Goal: Task Accomplishment & Management: Complete application form

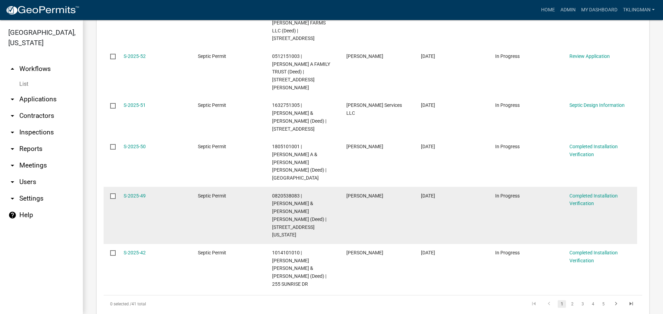
scroll to position [587, 0]
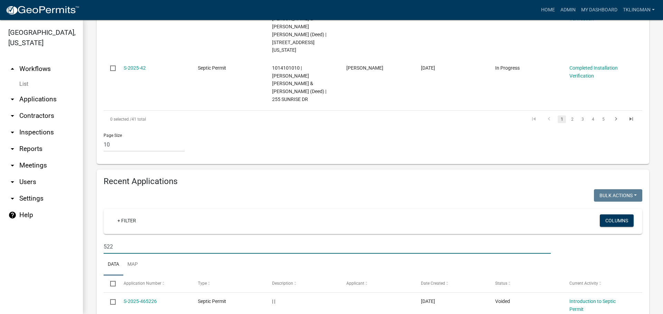
drag, startPoint x: 100, startPoint y: 130, endPoint x: 36, endPoint y: 122, distance: 64.3
click at [42, 124] on div "[GEOGRAPHIC_DATA], [US_STATE] arrow_drop_up Workflows List arrow_drop_down Appl…" at bounding box center [331, 167] width 663 height 294
type input "[PERSON_NAME]"
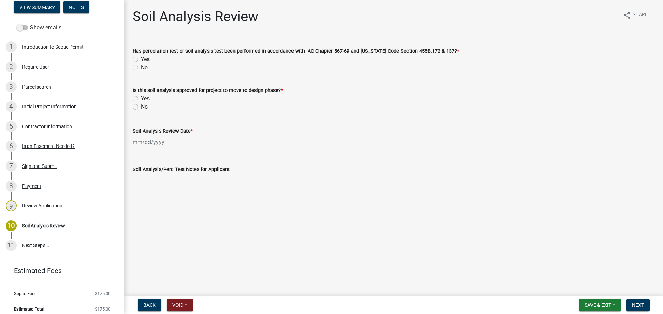
scroll to position [69, 0]
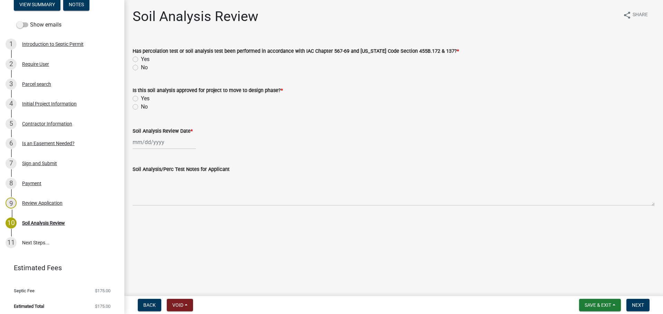
click at [141, 59] on label "Yes" at bounding box center [145, 59] width 9 height 8
click at [141, 59] on input "Yes" at bounding box center [143, 57] width 4 height 4
radio input "true"
click at [141, 98] on label "Yes" at bounding box center [145, 99] width 9 height 8
click at [141, 98] on input "Yes" at bounding box center [143, 97] width 4 height 4
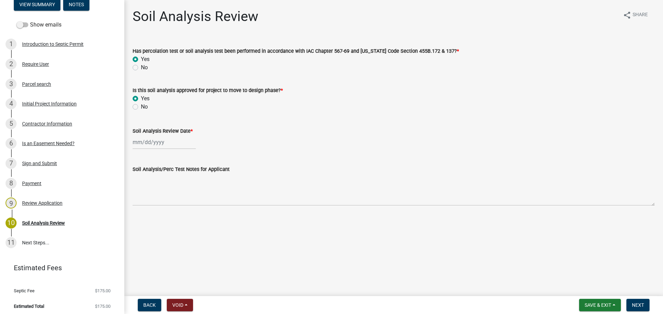
radio input "true"
click at [179, 143] on div at bounding box center [164, 142] width 63 height 14
select select "9"
select select "2025"
click at [139, 156] on span "Previous month" at bounding box center [139, 156] width 5 height 5
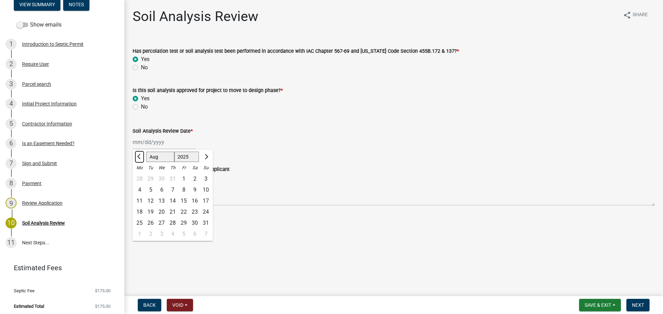
click at [139, 156] on span "Previous month" at bounding box center [139, 156] width 5 height 5
select select "7"
click at [151, 200] on div "15" at bounding box center [150, 201] width 11 height 11
type input "[DATE]"
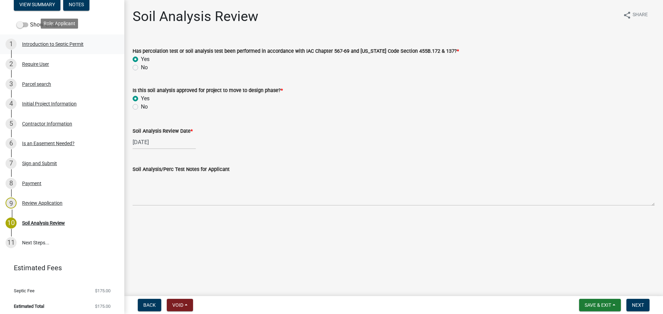
click at [48, 42] on div "Introduction to Septic Permit" at bounding box center [52, 44] width 61 height 5
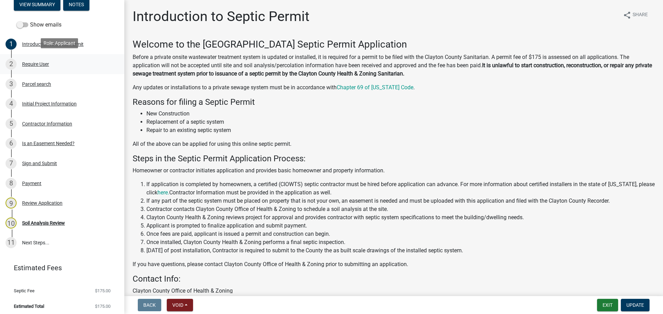
click at [33, 62] on div "Require User" at bounding box center [35, 64] width 27 height 5
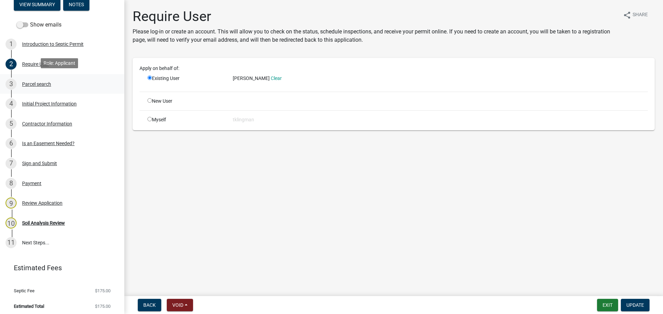
click at [37, 82] on div "Parcel search" at bounding box center [36, 84] width 29 height 5
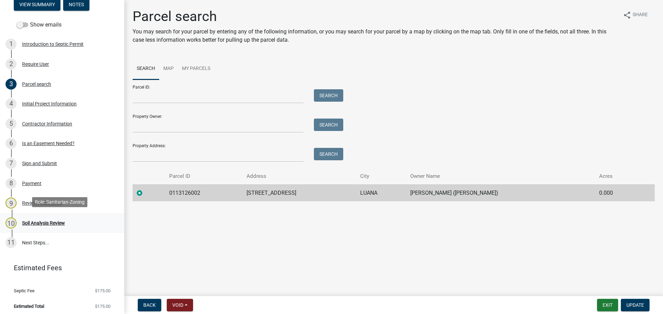
click at [37, 221] on div "Soil Analysis Review" at bounding box center [43, 223] width 43 height 5
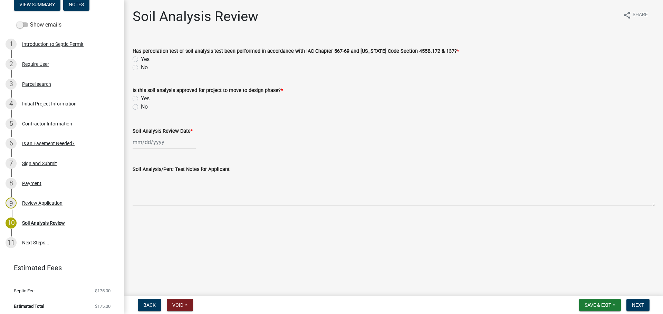
click at [139, 58] on div "Yes" at bounding box center [394, 59] width 522 height 8
click at [141, 60] on label "Yes" at bounding box center [145, 59] width 9 height 8
click at [141, 60] on input "Yes" at bounding box center [143, 57] width 4 height 4
radio input "true"
click at [134, 95] on div "Is this soil analysis approved for project to move to design phase? * Yes No" at bounding box center [394, 98] width 522 height 25
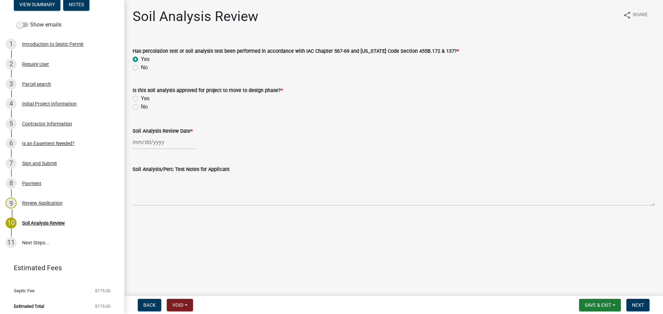
click at [141, 98] on label "Yes" at bounding box center [145, 99] width 9 height 8
click at [141, 98] on input "Yes" at bounding box center [143, 97] width 4 height 4
radio input "true"
click at [159, 144] on div at bounding box center [164, 142] width 63 height 14
select select "9"
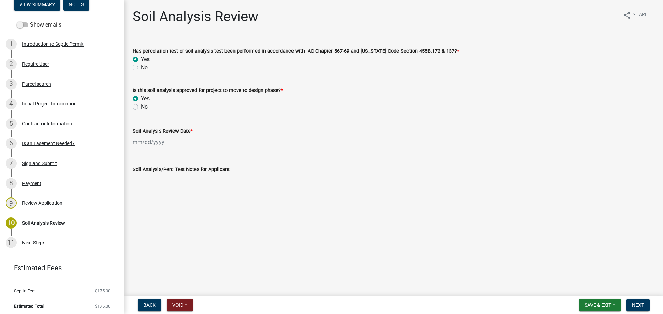
select select "2025"
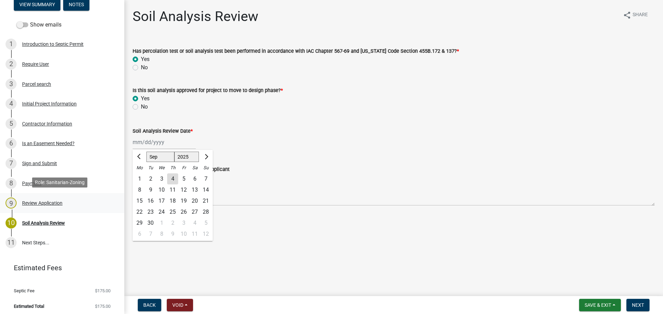
click at [35, 201] on div "Review Application" at bounding box center [42, 203] width 40 height 5
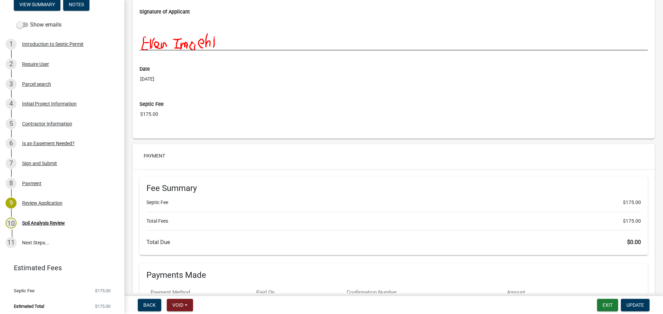
scroll to position [2273, 0]
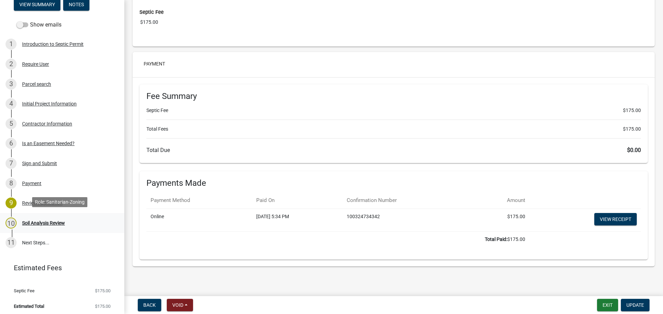
click at [53, 221] on div "Soil Analysis Review" at bounding box center [43, 223] width 43 height 5
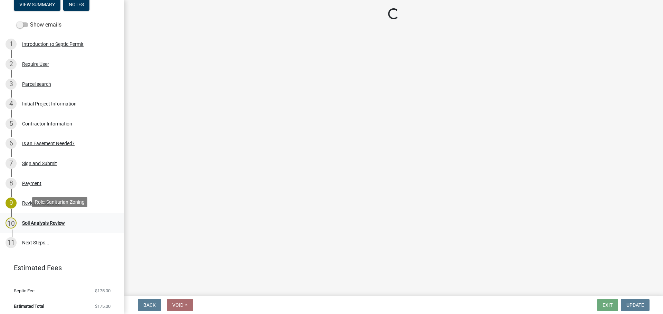
scroll to position [0, 0]
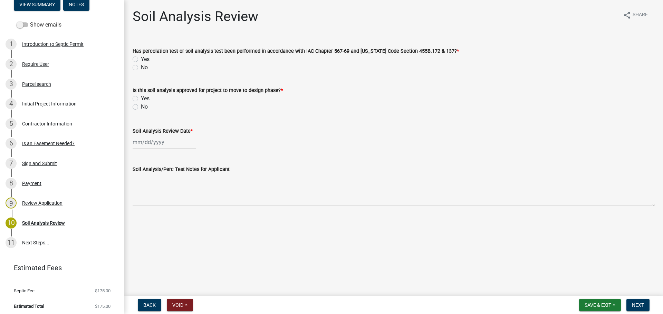
click at [141, 58] on label "Yes" at bounding box center [145, 59] width 9 height 8
click at [141, 58] on input "Yes" at bounding box center [143, 57] width 4 height 4
radio input "true"
click at [139, 99] on div "Yes" at bounding box center [394, 99] width 522 height 8
click at [141, 99] on label "Yes" at bounding box center [145, 99] width 9 height 8
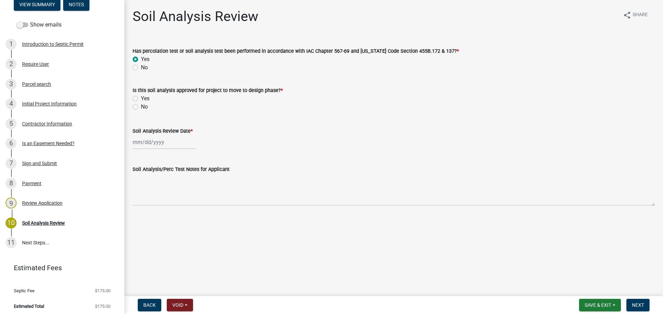
click at [141, 99] on input "Yes" at bounding box center [143, 97] width 4 height 4
radio input "true"
select select "9"
select select "2025"
click at [163, 144] on div "[PERSON_NAME] Feb Mar Apr [PERSON_NAME][DATE] Oct Nov [DATE] 1526 1527 1528 152…" at bounding box center [164, 142] width 63 height 14
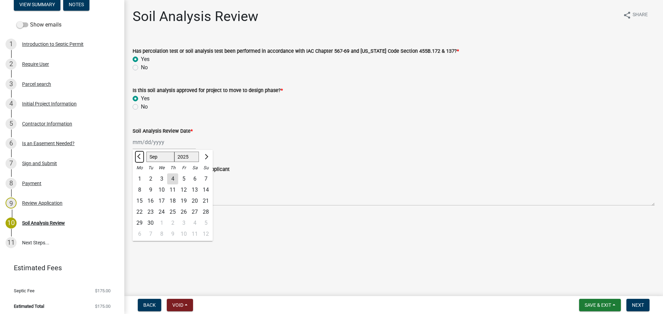
click at [140, 157] on span "Previous month" at bounding box center [139, 156] width 5 height 5
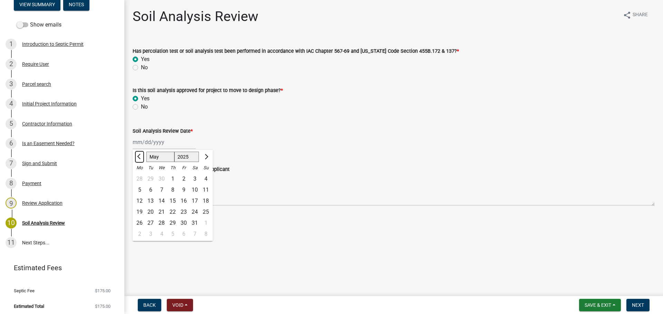
select select "4"
click at [149, 179] on div "1" at bounding box center [150, 179] width 11 height 11
type input "[DATE]"
click at [642, 307] on span "Next" at bounding box center [638, 306] width 12 height 6
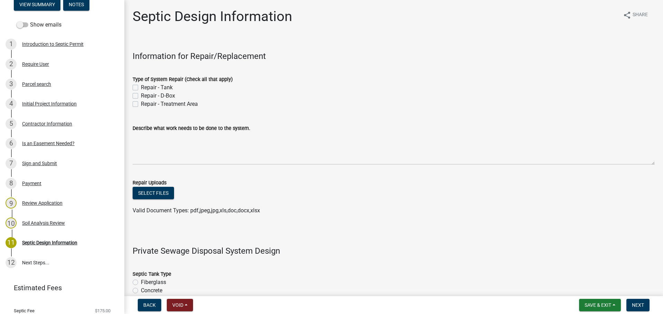
click at [141, 86] on label "Repair - Tank" at bounding box center [157, 88] width 32 height 8
click at [141, 86] on input "Repair - Tank" at bounding box center [143, 86] width 4 height 4
checkbox input "true"
checkbox input "false"
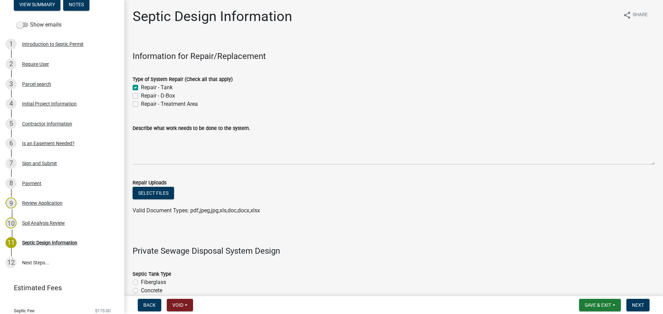
click at [141, 94] on label "Repair - D-Box" at bounding box center [158, 96] width 34 height 8
click at [141, 94] on input "Repair - D-Box" at bounding box center [143, 94] width 4 height 4
checkbox input "true"
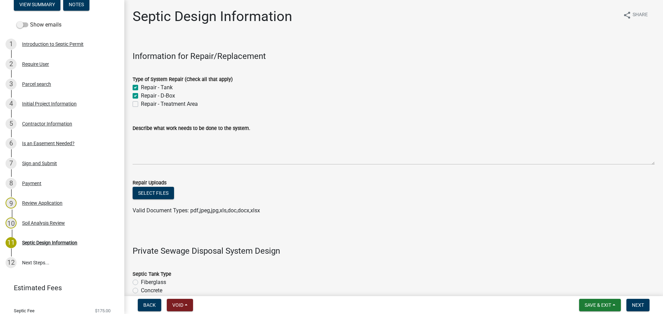
click at [141, 103] on label "Repair - Treatment Area" at bounding box center [169, 104] width 57 height 8
click at [141, 103] on input "Repair - Treatment Area" at bounding box center [143, 102] width 4 height 4
checkbox input "true"
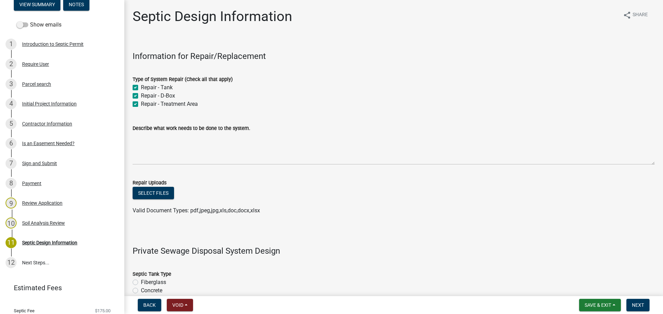
checkbox input "true"
click at [294, 129] on div "Describe what work needs to be done to the system." at bounding box center [394, 128] width 522 height 8
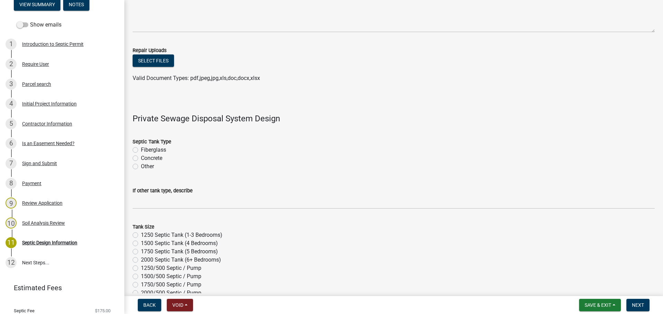
scroll to position [138, 0]
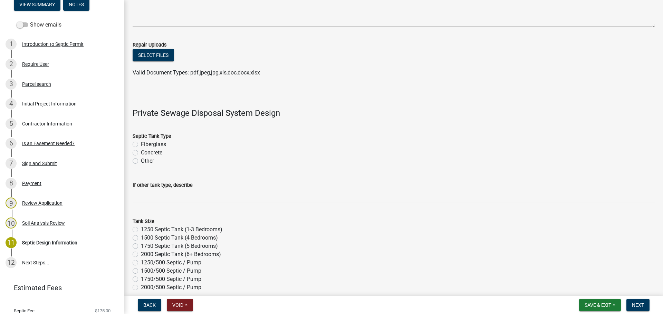
click at [141, 152] on label "Concrete" at bounding box center [151, 153] width 21 height 8
click at [141, 152] on input "Concrete" at bounding box center [143, 151] width 4 height 4
radio input "true"
click at [141, 237] on label "1500 Septic Tank (4 Bedrooms)" at bounding box center [179, 238] width 77 height 8
click at [141, 237] on input "1500 Septic Tank (4 Bedrooms)" at bounding box center [143, 236] width 4 height 4
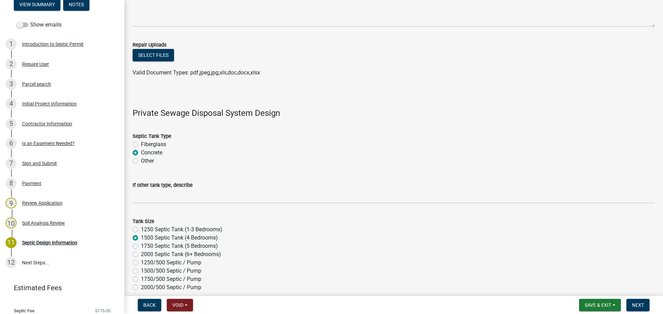
radio input "true"
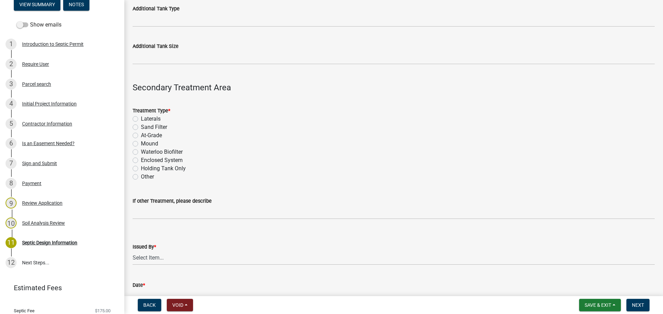
scroll to position [656, 0]
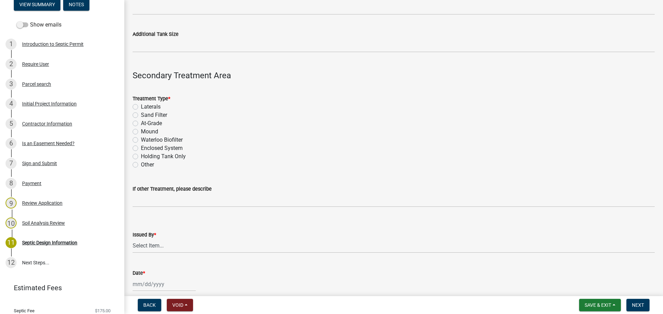
click at [141, 105] on label "Laterals" at bounding box center [151, 107] width 20 height 8
click at [141, 105] on input "Laterals" at bounding box center [143, 105] width 4 height 4
radio input "true"
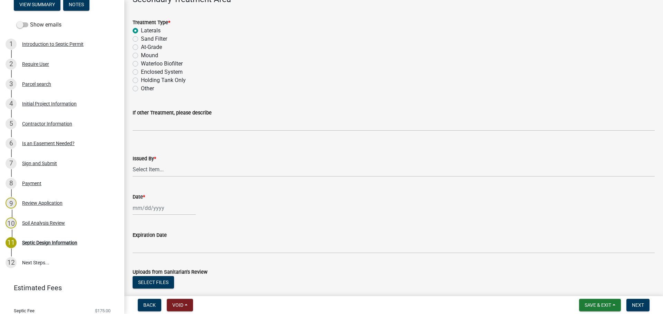
scroll to position [759, 0]
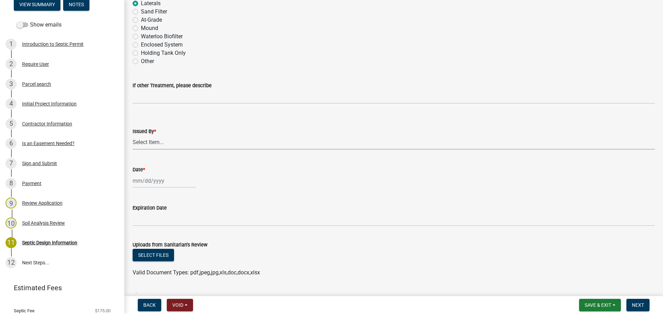
click at [188, 144] on select "Select Item... [PERSON_NAME] [PERSON_NAME]" at bounding box center [394, 143] width 522 height 14
click at [133, 136] on select "Select Item... [PERSON_NAME] [PERSON_NAME]" at bounding box center [394, 143] width 522 height 14
select select "41ff415c-e69d-4efe-9870-abb05f229412"
select select "9"
select select "2025"
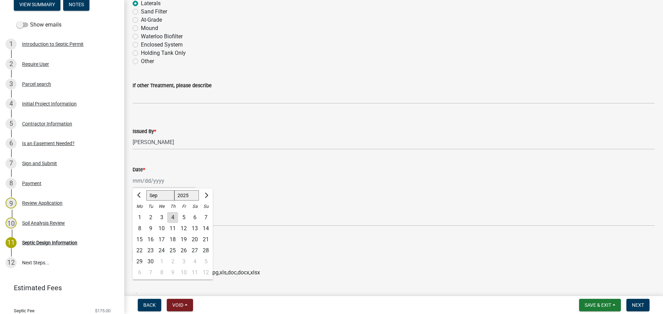
click at [166, 176] on div "[PERSON_NAME] Feb Mar Apr [PERSON_NAME][DATE] Oct Nov [DATE] 1526 1527 1528 152…" at bounding box center [164, 181] width 63 height 14
click at [395, 206] on div "Expiration Date" at bounding box center [394, 208] width 522 height 8
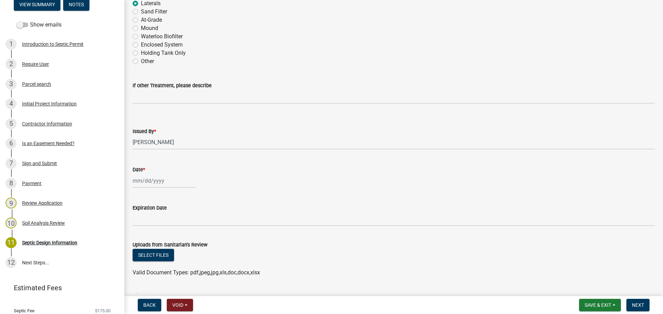
click at [163, 184] on div at bounding box center [164, 181] width 63 height 14
select select "9"
select select "2025"
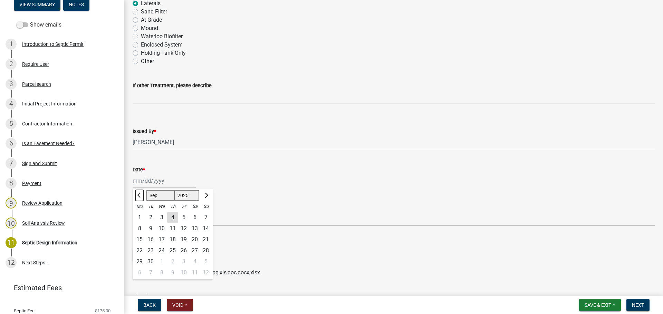
click at [142, 195] on button "Previous month" at bounding box center [139, 195] width 8 height 11
select select "8"
click at [151, 239] on div "12" at bounding box center [150, 239] width 11 height 11
type input "[DATE]"
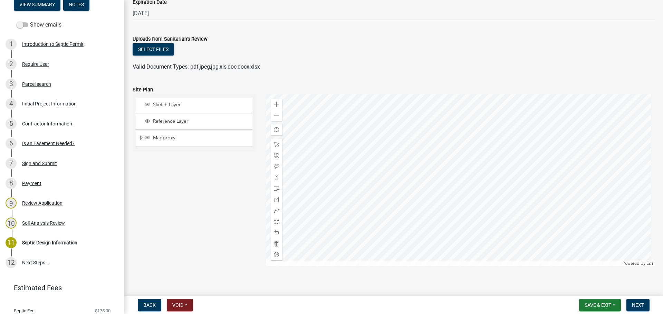
scroll to position [971, 0]
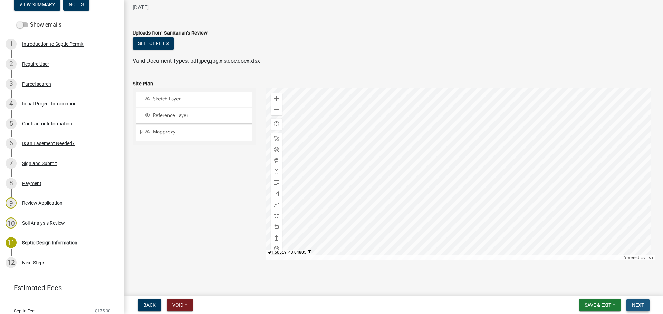
click at [629, 305] on button "Next" at bounding box center [637, 305] width 23 height 12
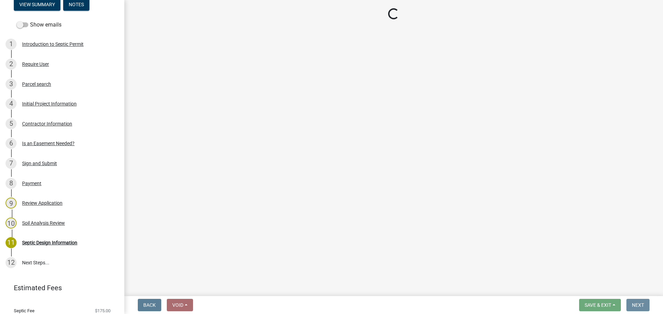
scroll to position [0, 0]
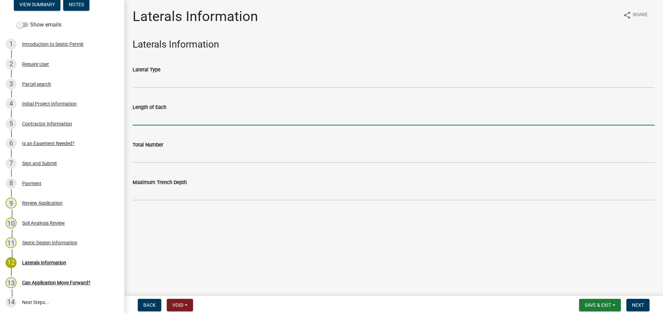
click at [155, 116] on input "Length of Each" at bounding box center [394, 118] width 522 height 14
type input "4"
type input "100"
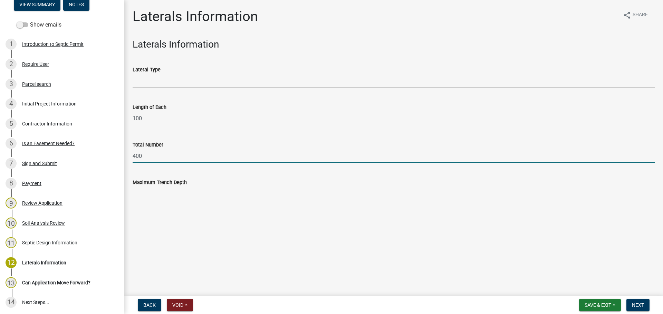
type input "400"
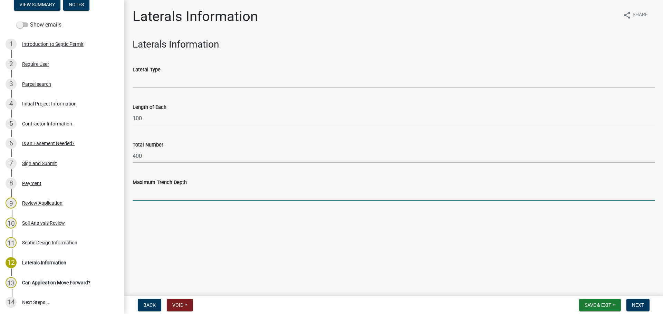
click at [174, 192] on input "Maximum Trench Depth" at bounding box center [394, 194] width 522 height 14
type input "3-4 foot"
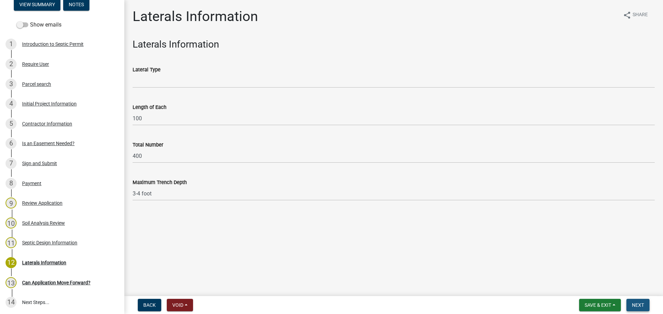
click at [638, 307] on span "Next" at bounding box center [638, 306] width 12 height 6
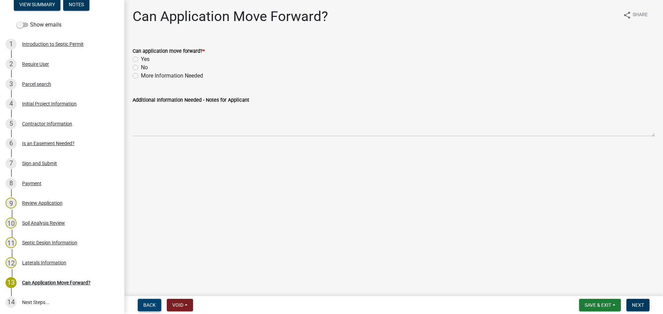
click at [147, 304] on span "Back" at bounding box center [149, 306] width 12 height 6
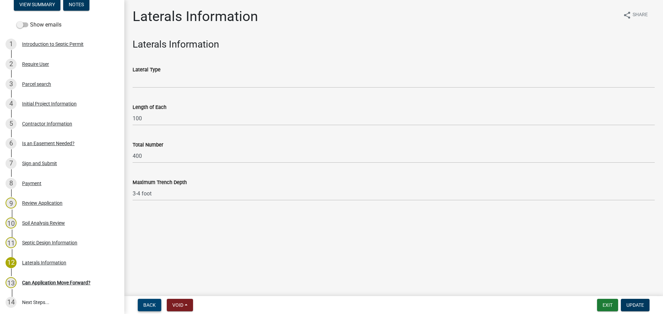
click at [148, 305] on span "Back" at bounding box center [149, 306] width 12 height 6
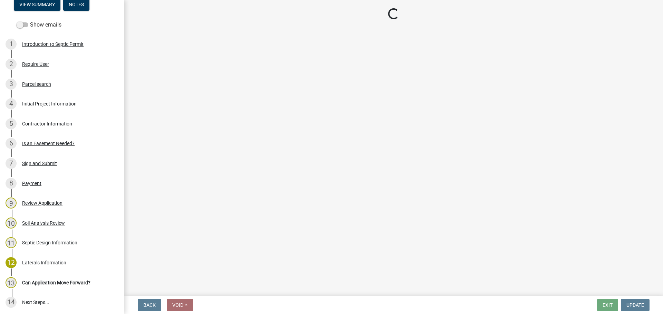
select select "41ff415c-e69d-4efe-9870-abb05f229412"
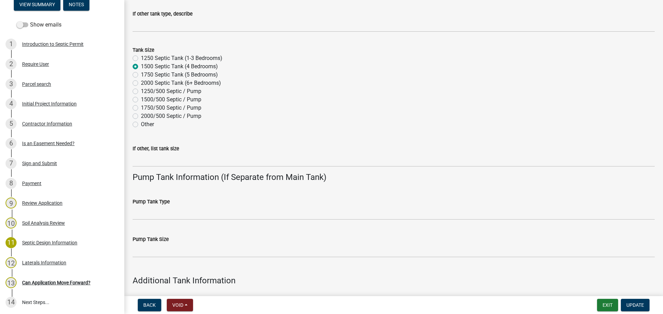
scroll to position [311, 0]
click at [72, 281] on div "Can Application Move Forward?" at bounding box center [56, 283] width 68 height 5
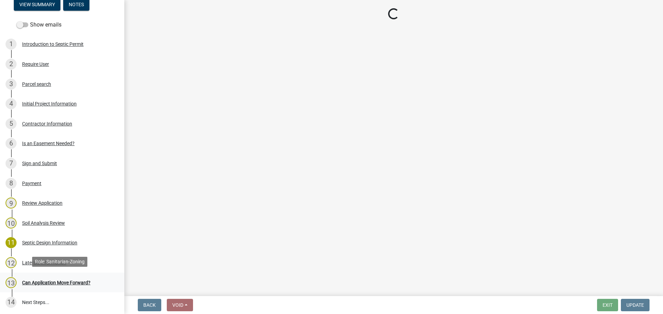
scroll to position [0, 0]
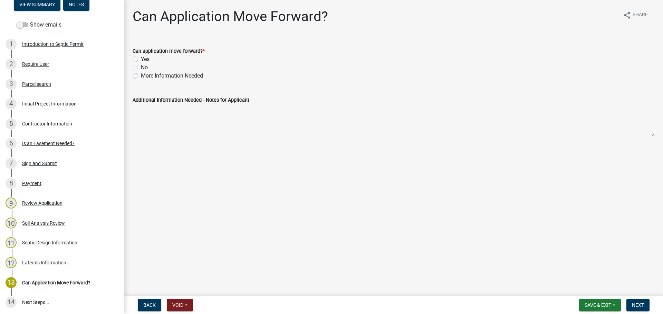
click at [141, 58] on label "Yes" at bounding box center [145, 59] width 9 height 8
click at [141, 58] on input "Yes" at bounding box center [143, 57] width 4 height 4
radio input "true"
click at [30, 261] on div "Laterals Information" at bounding box center [44, 263] width 44 height 5
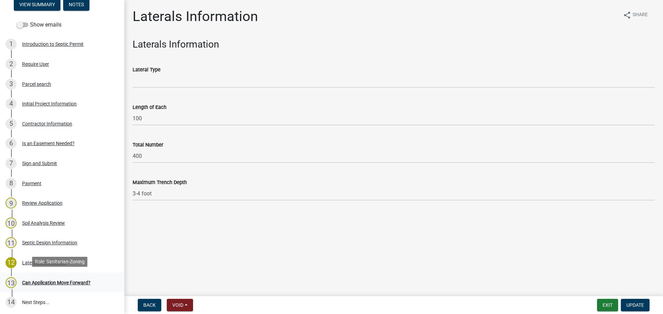
click at [41, 282] on div "Can Application Move Forward?" at bounding box center [56, 283] width 68 height 5
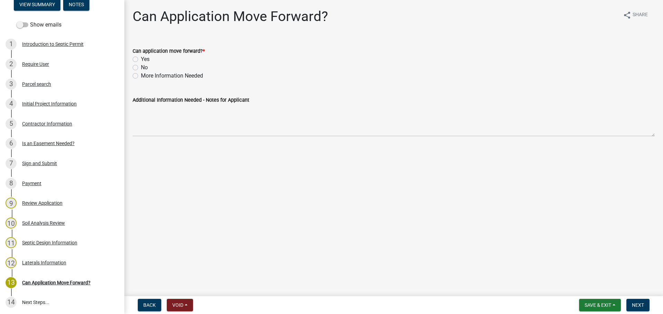
click at [137, 58] on div "Yes" at bounding box center [394, 59] width 522 height 8
click at [141, 58] on label "Yes" at bounding box center [145, 59] width 9 height 8
click at [141, 58] on input "Yes" at bounding box center [143, 57] width 4 height 4
radio input "true"
click at [637, 309] on button "Next" at bounding box center [637, 305] width 23 height 12
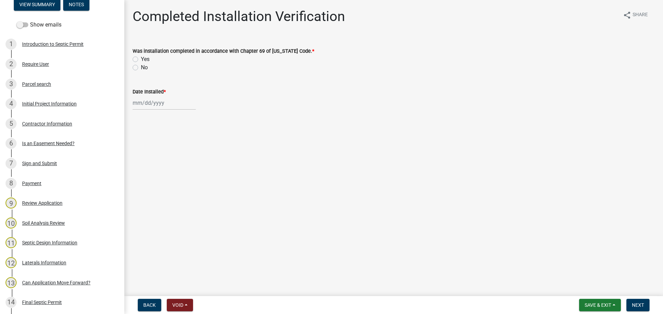
click at [141, 59] on label "Yes" at bounding box center [145, 59] width 9 height 8
click at [141, 59] on input "Yes" at bounding box center [143, 57] width 4 height 4
radio input "true"
select select "9"
select select "2025"
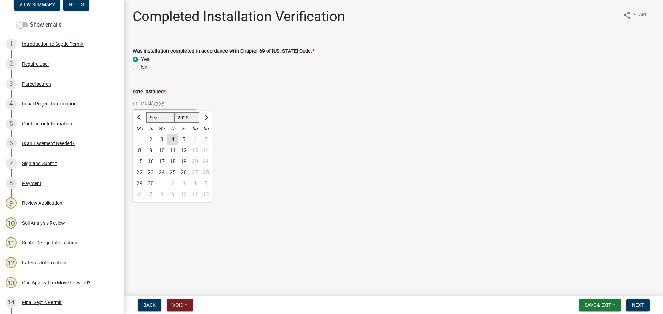
click at [155, 106] on div "Jan Feb Mar Apr May Jun [DATE] Aug Sep Oct Nov [DATE] 2025 2026 Mo Tu We Th Fr …" at bounding box center [164, 103] width 63 height 14
click at [138, 118] on span "Previous month" at bounding box center [139, 117] width 5 height 5
select select "8"
click at [150, 164] on div "12" at bounding box center [150, 161] width 11 height 11
type input "[DATE]"
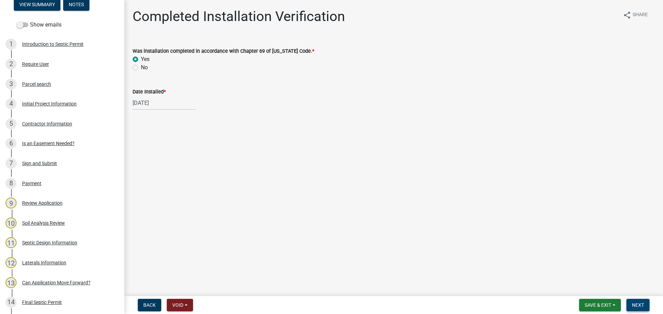
click at [640, 306] on span "Next" at bounding box center [638, 306] width 12 height 6
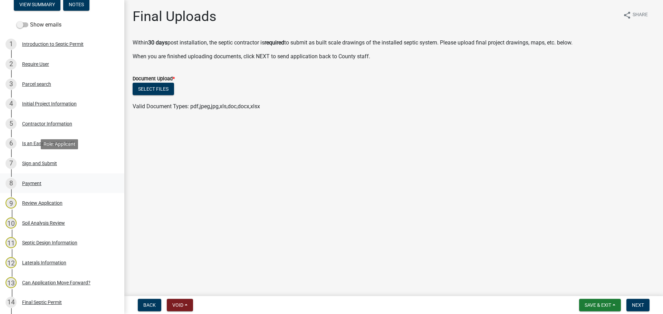
scroll to position [207, 0]
